Goal: Find specific page/section: Find specific page/section

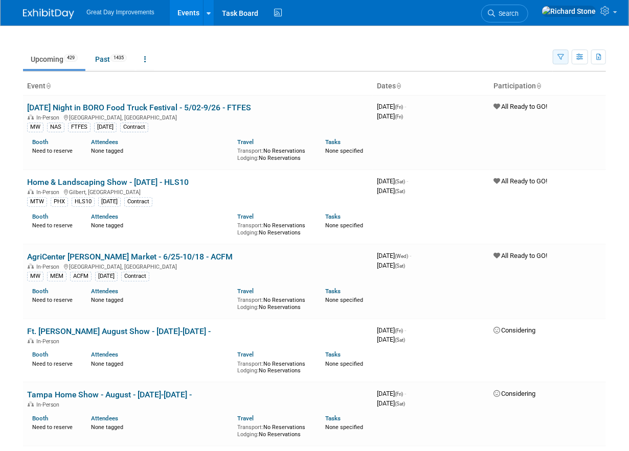
click at [562, 57] on icon "button" at bounding box center [560, 57] width 7 height 7
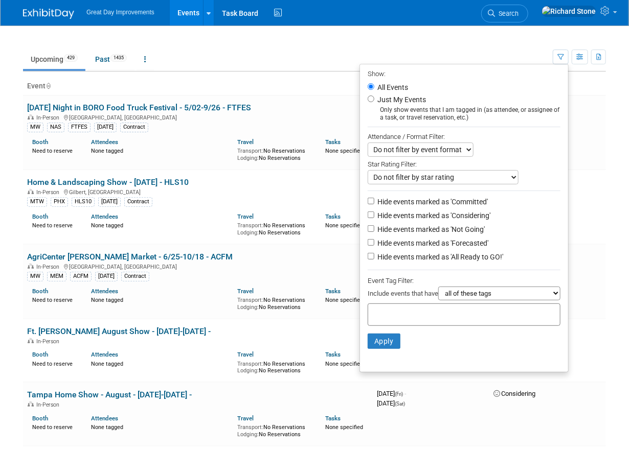
click at [418, 310] on input "text" at bounding box center [413, 313] width 82 height 10
type input "mtw"
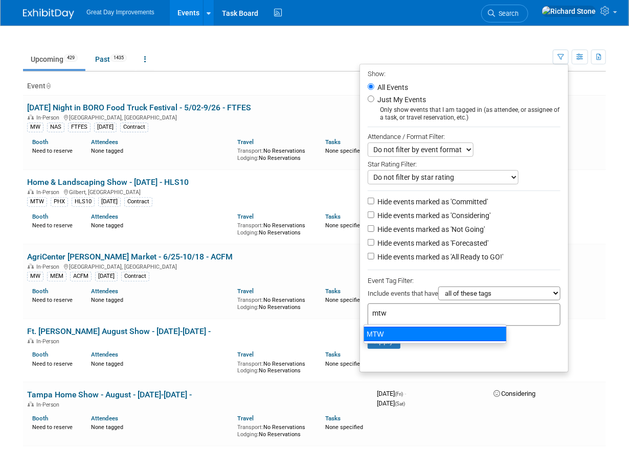
click at [394, 336] on div "MTW" at bounding box center [435, 334] width 143 height 14
type input "MTW"
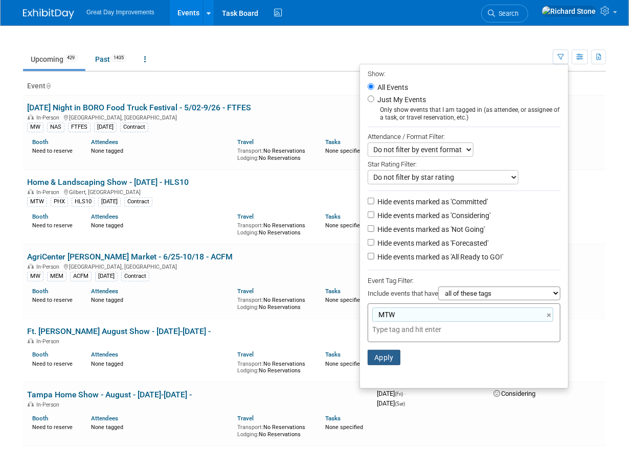
click at [388, 352] on button "Apply" at bounding box center [384, 357] width 33 height 15
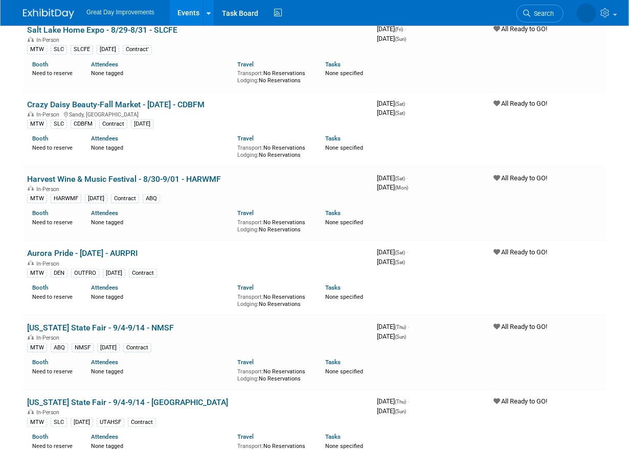
scroll to position [198, 0]
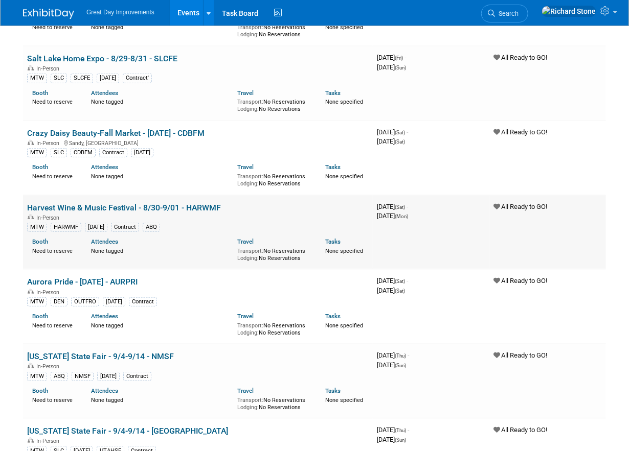
click at [110, 210] on link "Harvest Wine & Music Festival - 8/30-9/01 - HARWMF" at bounding box center [124, 208] width 194 height 10
